Goal: Find specific page/section: Find specific page/section

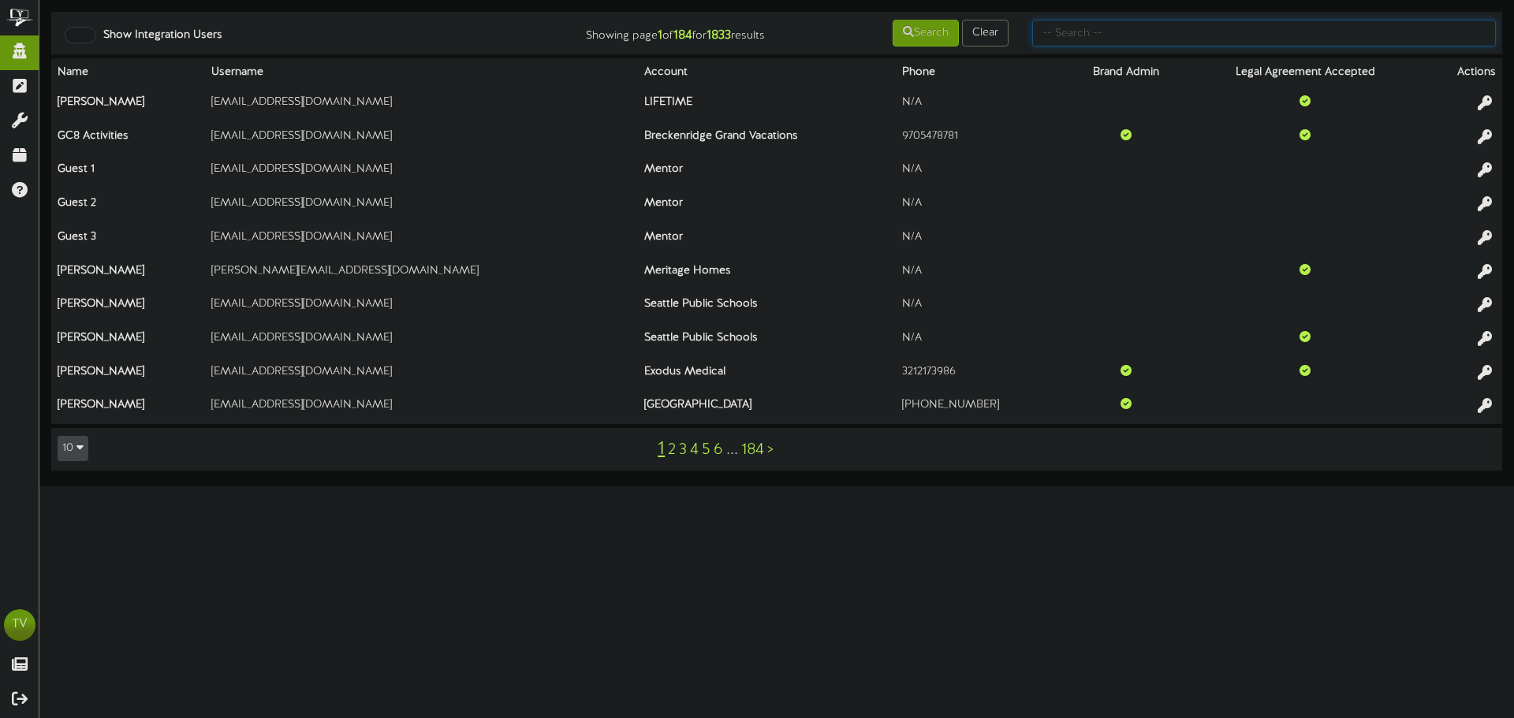
click at [1084, 36] on input "text" at bounding box center [1264, 33] width 464 height 27
type input "[PERSON_NAME].r"
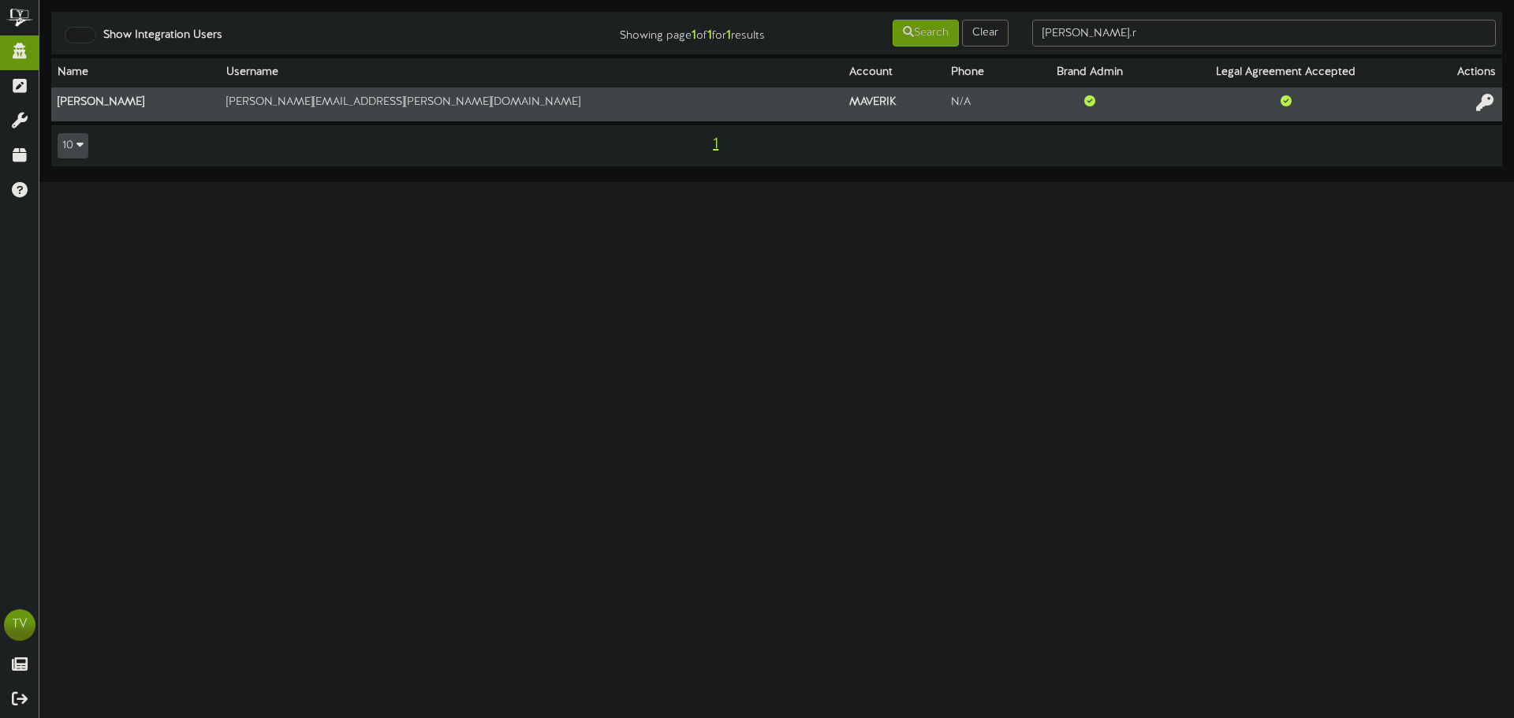
click at [1492, 105] on icon at bounding box center [1484, 102] width 17 height 17
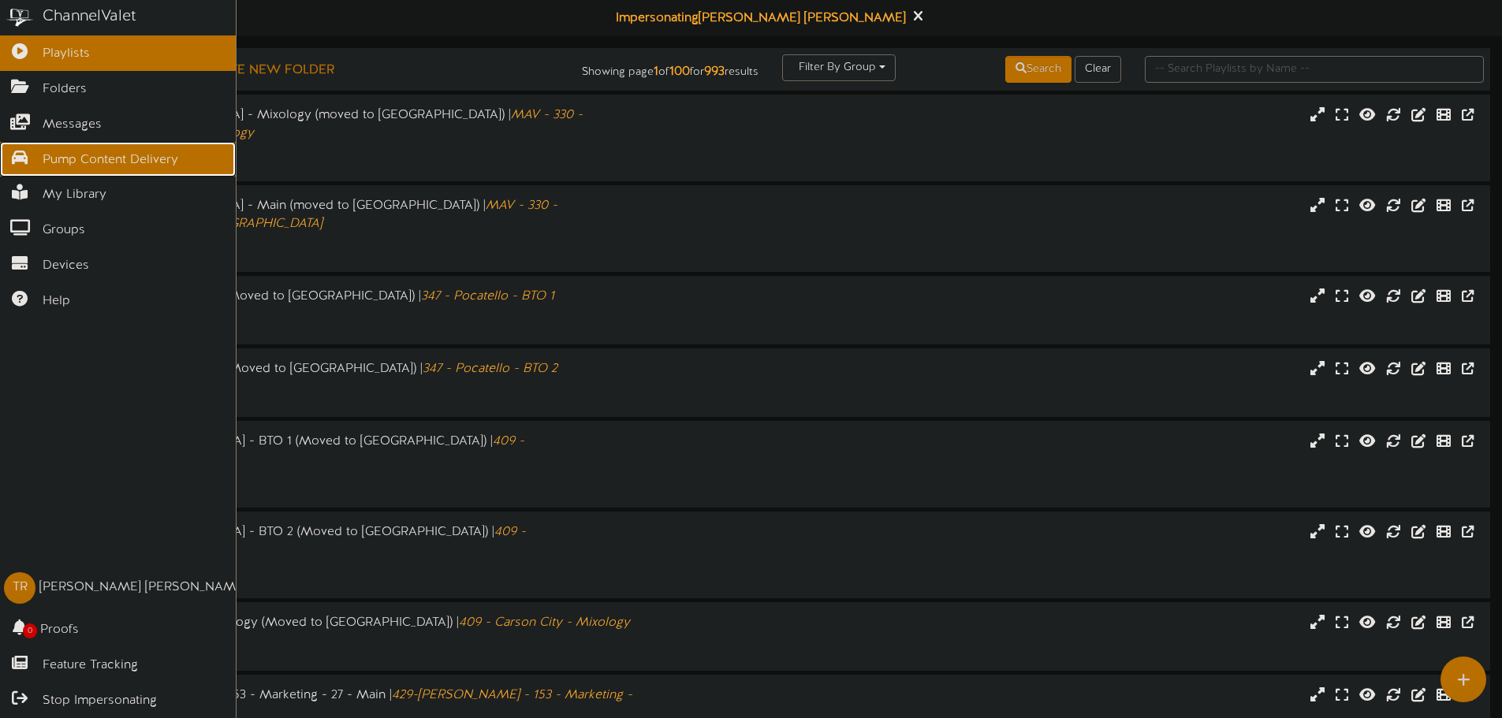
click at [50, 158] on span "Pump Content Delivery" at bounding box center [111, 160] width 136 height 18
click at [36, 153] on icon at bounding box center [19, 156] width 39 height 12
